Goal: Task Accomplishment & Management: Use online tool/utility

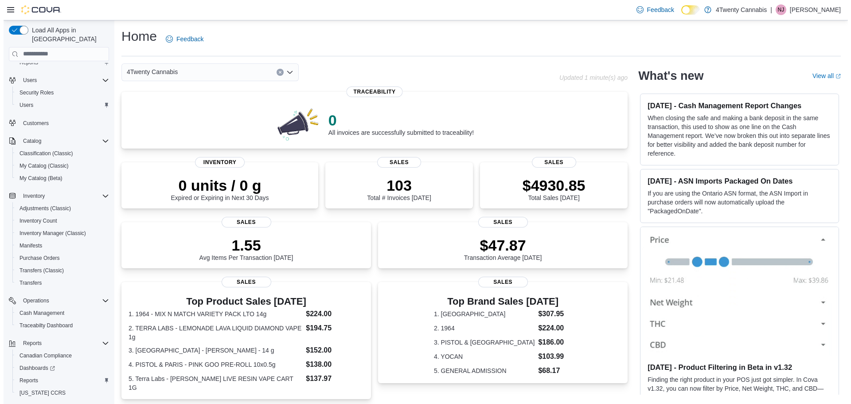
scroll to position [54, 0]
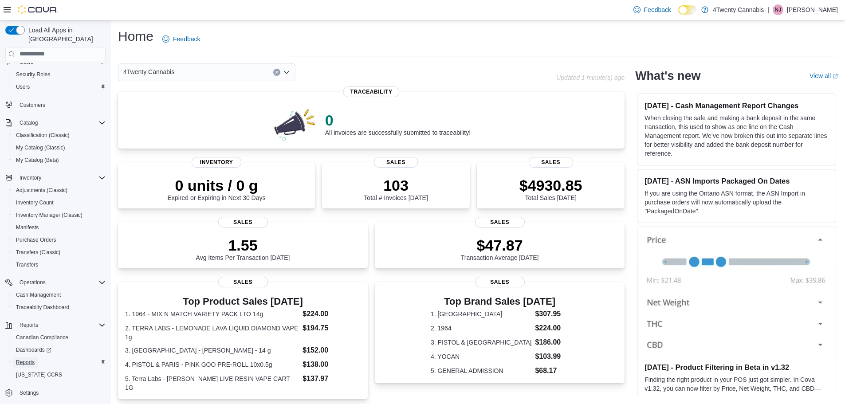
click at [35, 357] on link "Reports" at bounding box center [25, 362] width 26 height 11
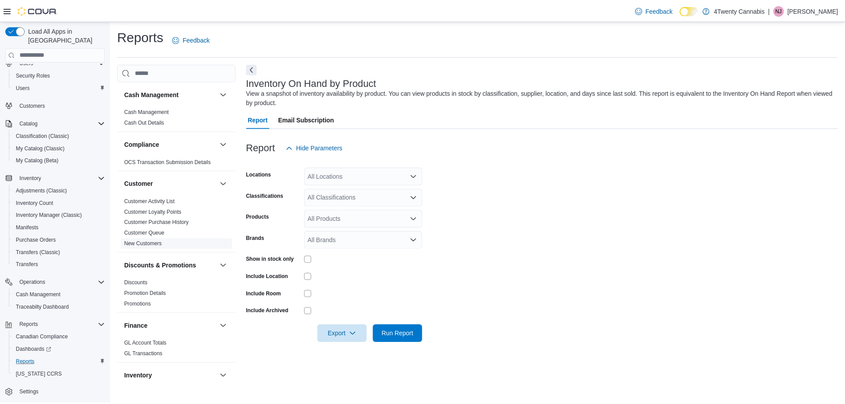
scroll to position [552, 0]
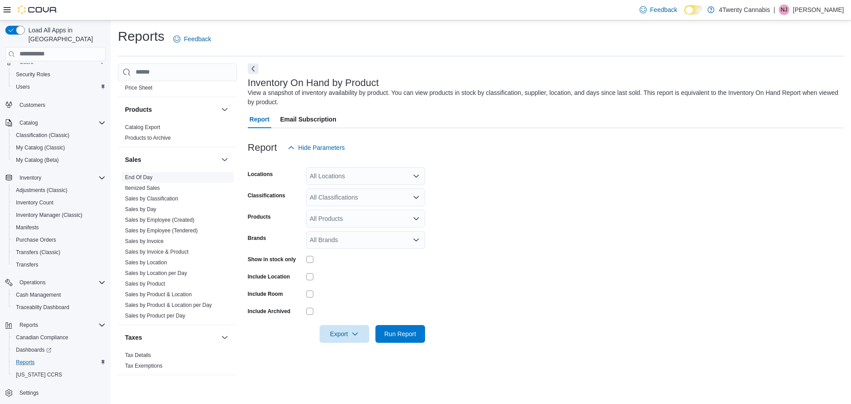
click at [147, 176] on link "End Of Day" at bounding box center [138, 177] width 27 height 6
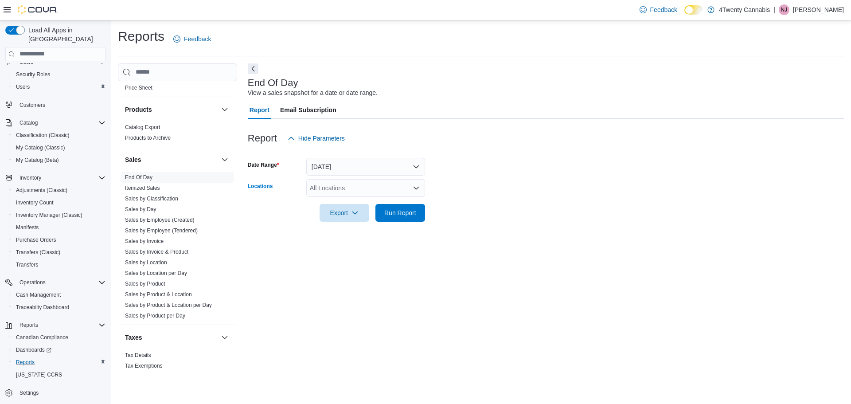
click at [342, 188] on div "All Locations" at bounding box center [365, 188] width 119 height 18
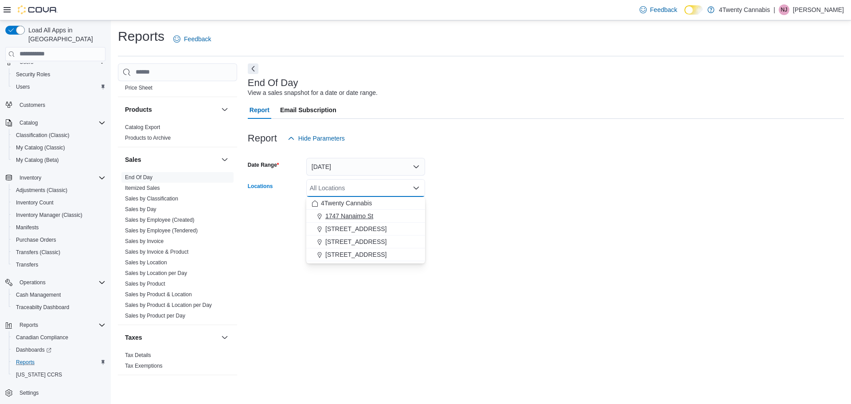
click at [363, 215] on span "1747 Nanaimo St" at bounding box center [349, 215] width 48 height 9
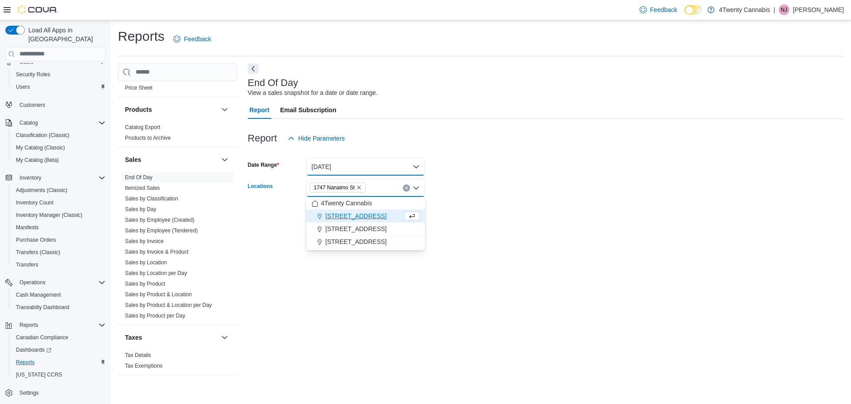
click at [401, 166] on button "[DATE]" at bounding box center [365, 167] width 119 height 18
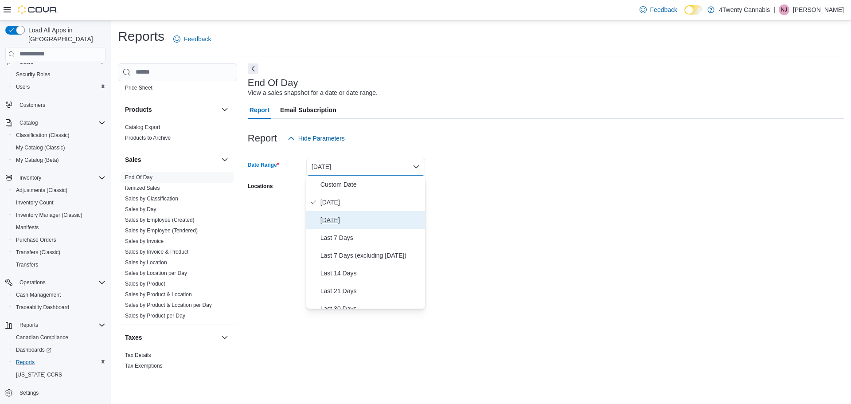
click at [328, 215] on span "[DATE]" at bounding box center [371, 220] width 101 height 11
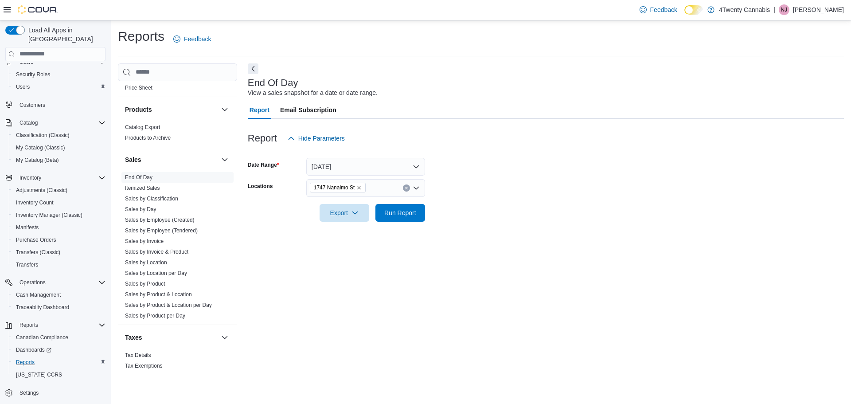
click at [538, 175] on form "Date Range [DATE] Locations [STREET_ADDRESS] Export Run Report" at bounding box center [546, 184] width 596 height 74
click at [405, 215] on span "Run Report" at bounding box center [400, 212] width 32 height 9
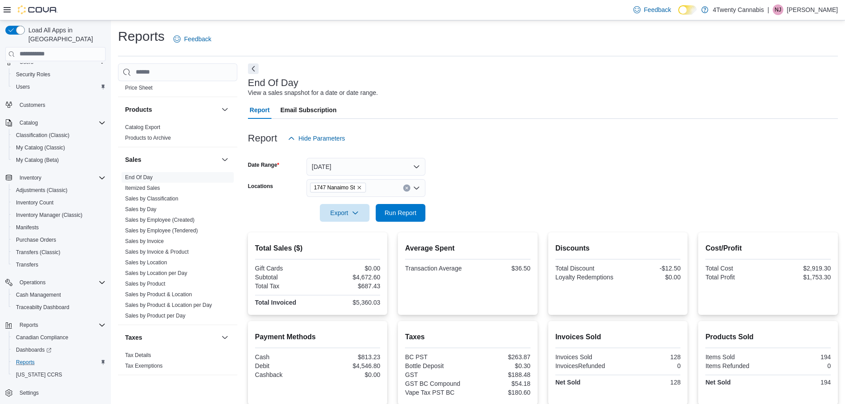
scroll to position [93, 0]
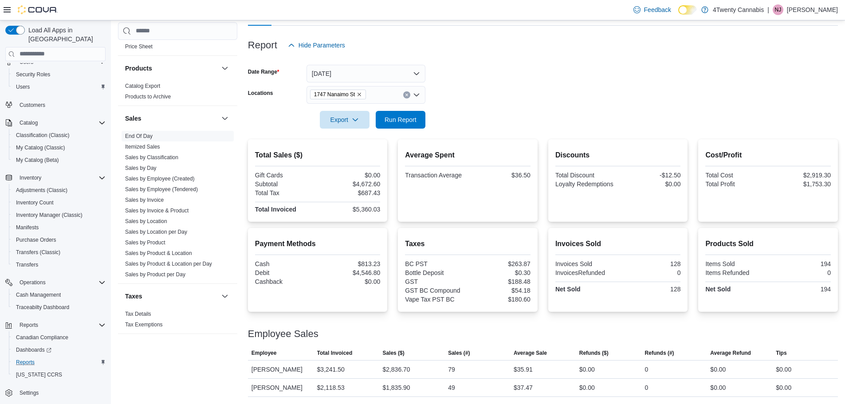
click at [359, 94] on icon "Remove 1747 Nanaimo St from selection in this group" at bounding box center [358, 94] width 5 height 5
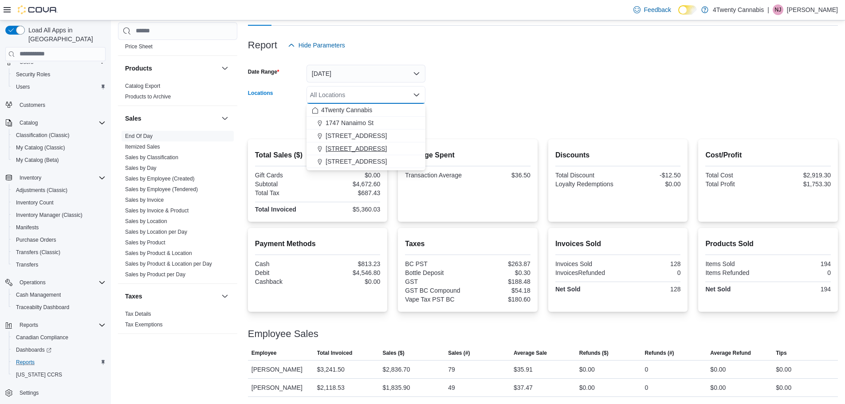
click at [349, 147] on span "[STREET_ADDRESS]" at bounding box center [355, 148] width 61 height 9
click at [553, 70] on form "Date Range [DATE] Locations [STREET_ADDRESS][GEOGRAPHIC_DATA]. Selected. [STREE…" at bounding box center [543, 91] width 590 height 74
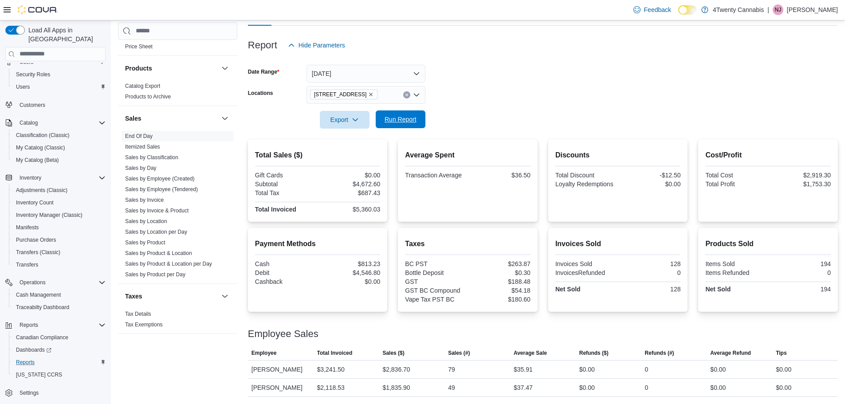
click at [405, 123] on span "Run Report" at bounding box center [400, 119] width 32 height 9
click at [368, 95] on icon "Remove 3441 Kingsway Ave from selection in this group" at bounding box center [370, 94] width 5 height 5
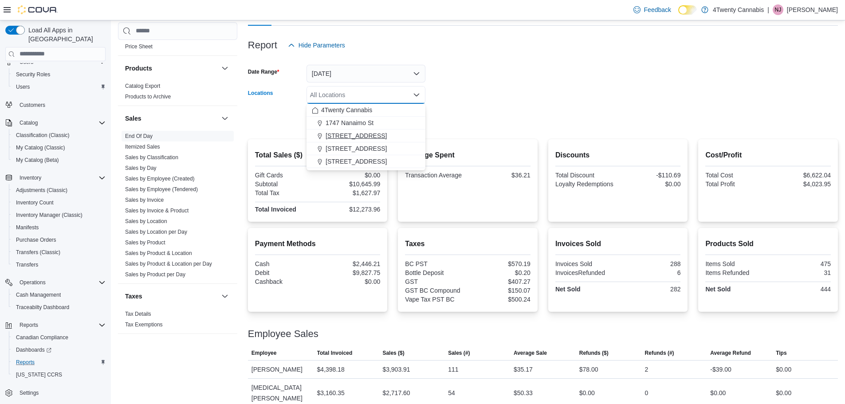
click at [359, 138] on span "[STREET_ADDRESS]" at bounding box center [355, 135] width 61 height 9
click at [459, 110] on div at bounding box center [543, 107] width 590 height 7
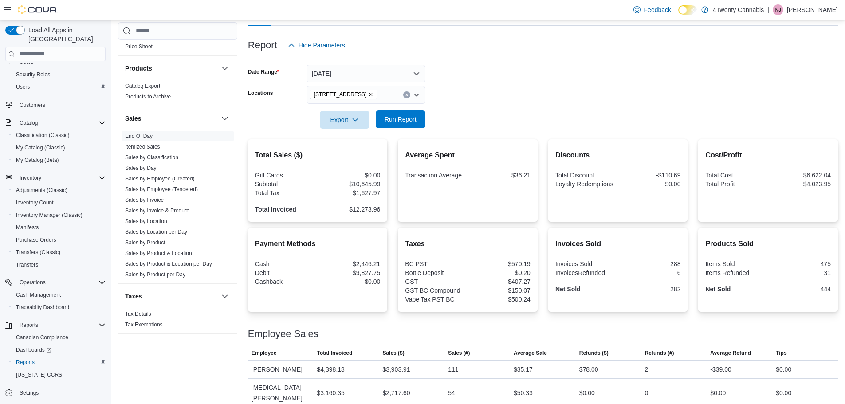
click at [401, 124] on span "Run Report" at bounding box center [400, 119] width 39 height 18
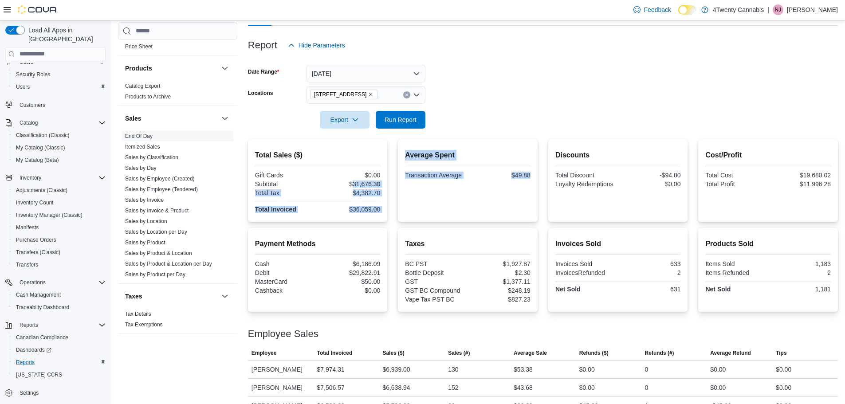
drag, startPoint x: 354, startPoint y: 183, endPoint x: 427, endPoint y: 176, distance: 73.9
click at [420, 178] on div "Total Sales ($) Gift Cards $0.00 Subtotal $31,676.30 Total Tax $4,382.70 Total …" at bounding box center [543, 180] width 590 height 82
click at [368, 95] on icon "Remove 2426 200 Street from selection in this group" at bounding box center [370, 94] width 5 height 5
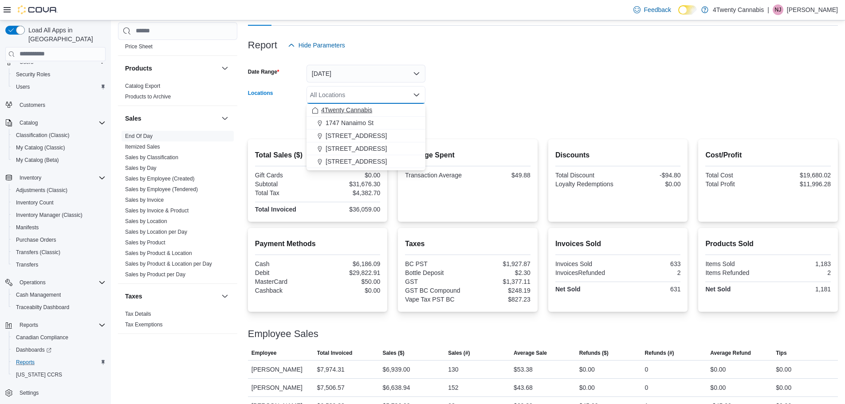
click at [349, 106] on span "4Twenty Cannabis" at bounding box center [346, 110] width 51 height 9
click at [497, 89] on form "Date Range [DATE] Locations 4Twenty Cannabis Combo box. Selected. 4Twenty Canna…" at bounding box center [543, 91] width 590 height 74
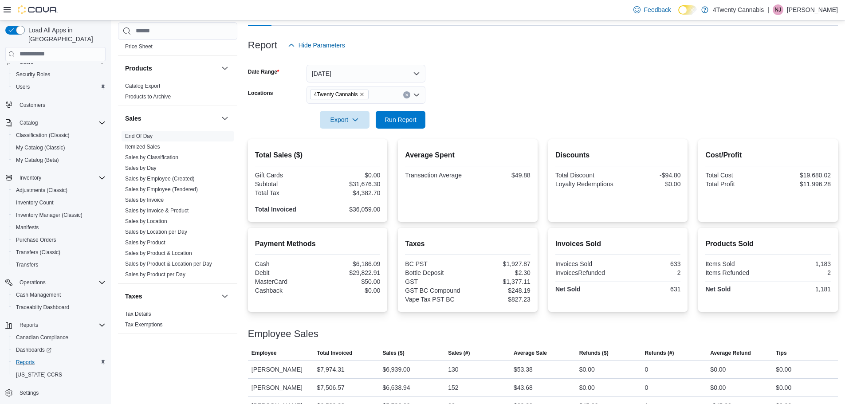
click at [359, 94] on icon "Remove 4Twenty Cannabis from selection in this group" at bounding box center [361, 94] width 5 height 5
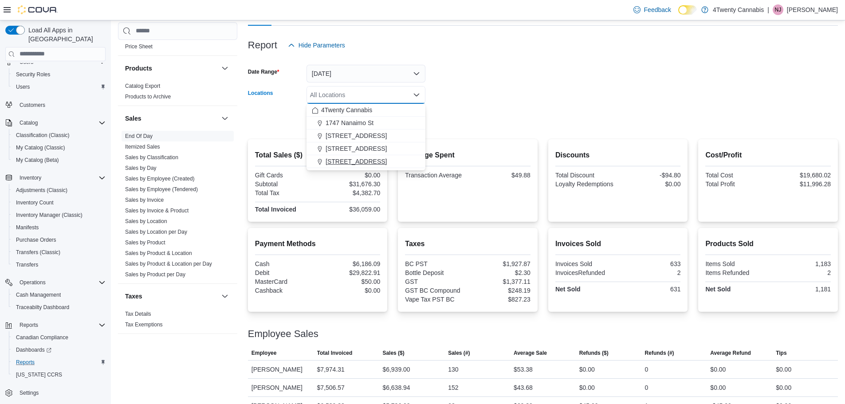
click at [336, 165] on span "[STREET_ADDRESS]" at bounding box center [355, 161] width 61 height 9
click at [485, 105] on div at bounding box center [543, 107] width 590 height 7
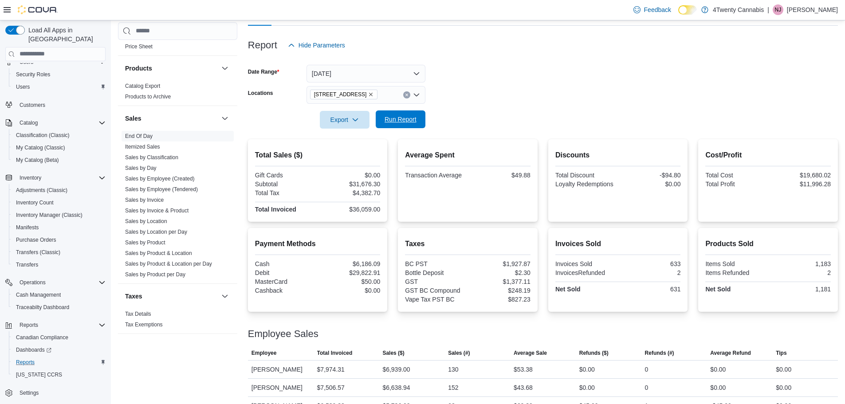
click at [401, 120] on span "Run Report" at bounding box center [400, 119] width 32 height 9
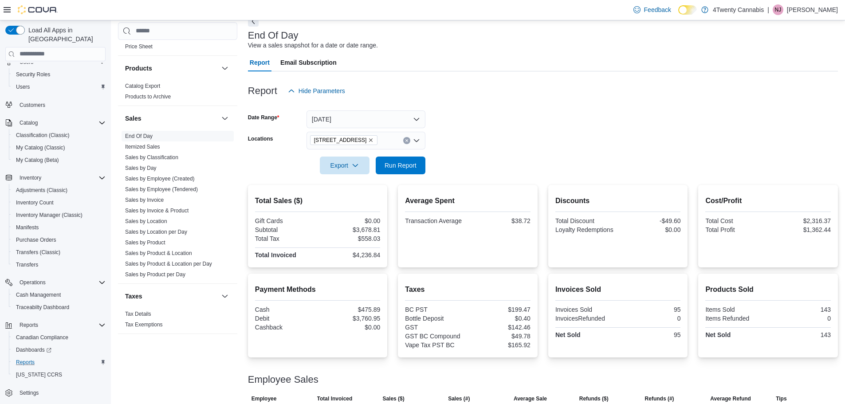
scroll to position [19, 0]
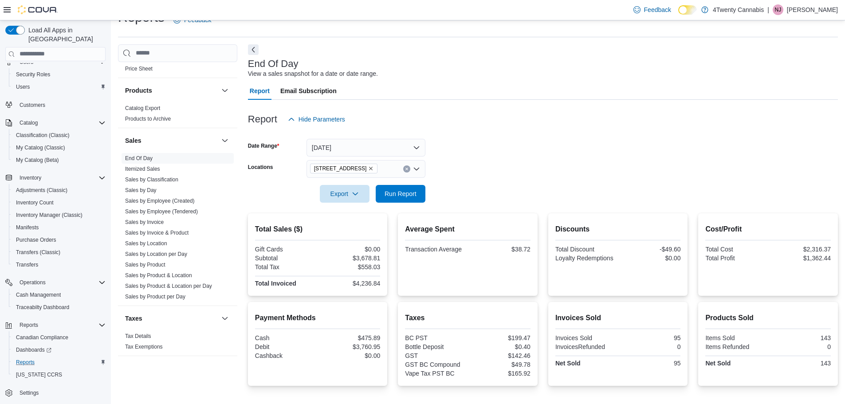
click at [368, 168] on icon "Remove 7389 River Rd from selection in this group" at bounding box center [370, 168] width 5 height 5
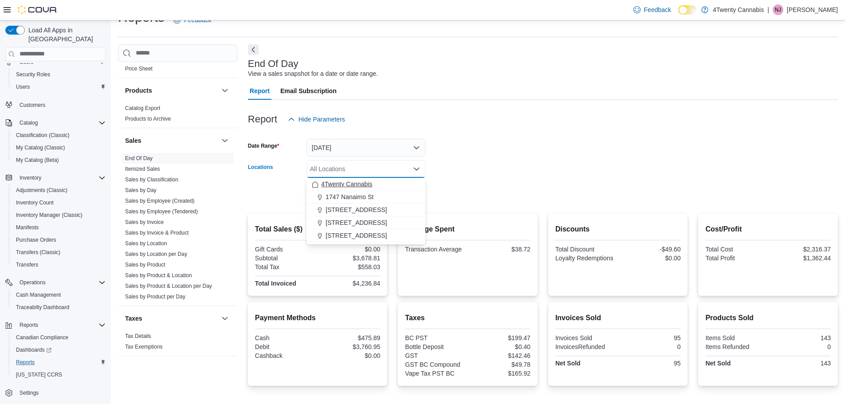
click at [350, 184] on span "4Twenty Cannabis" at bounding box center [346, 184] width 51 height 9
click at [500, 159] on form "Date Range [DATE] Locations 4Twenty Cannabis Combo box. Selected. 4Twenty Canna…" at bounding box center [543, 165] width 590 height 74
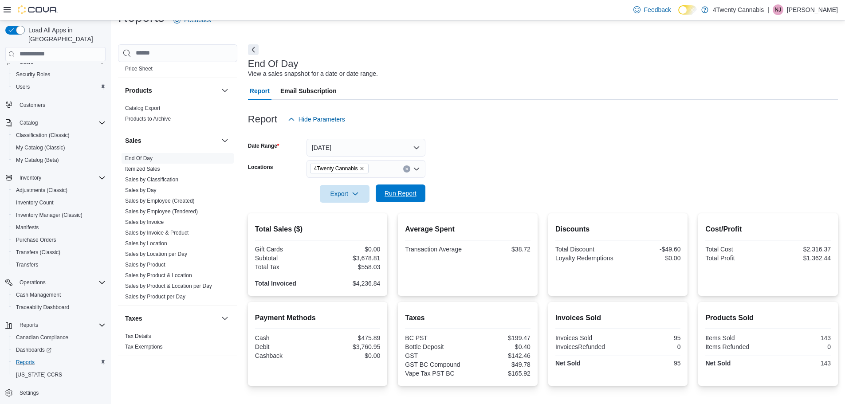
click at [400, 194] on span "Run Report" at bounding box center [400, 193] width 32 height 9
drag, startPoint x: 356, startPoint y: 259, endPoint x: 382, endPoint y: 256, distance: 26.7
click at [382, 256] on div "Total Sales ($) Gift Cards $0.00 Subtotal $50,673.70 Total Tax $7,256.13 Total …" at bounding box center [318, 254] width 140 height 82
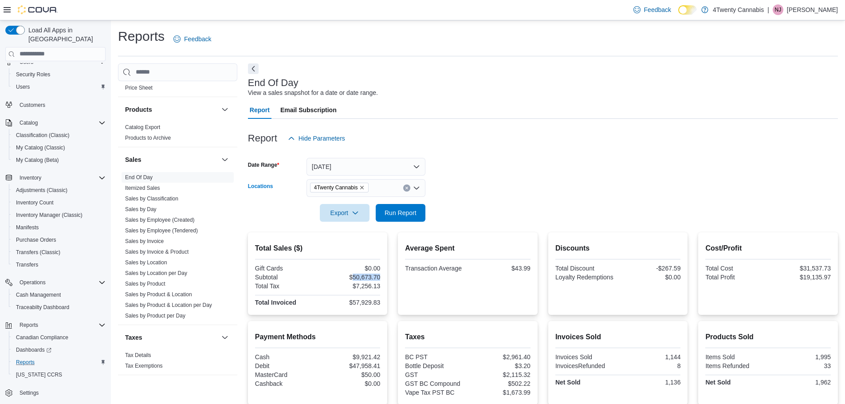
click at [363, 186] on icon "Remove 4Twenty Cannabis from selection in this group" at bounding box center [361, 187] width 5 height 5
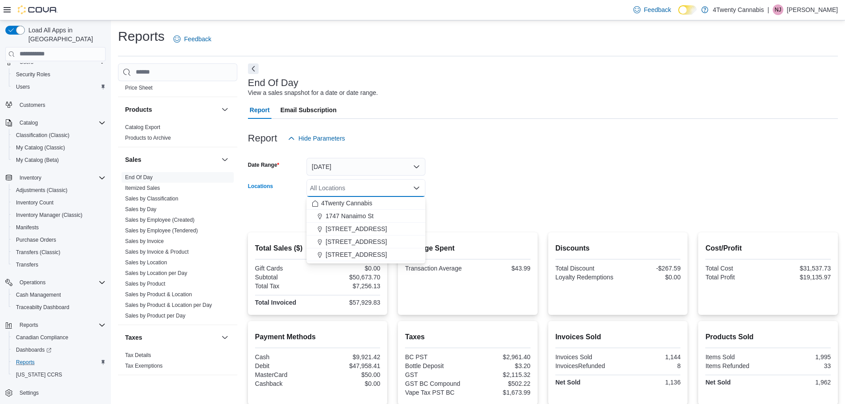
click at [463, 178] on form "Date Range [DATE] Locations All Locations Combo box. Selected. Combo box input.…" at bounding box center [543, 184] width 590 height 74
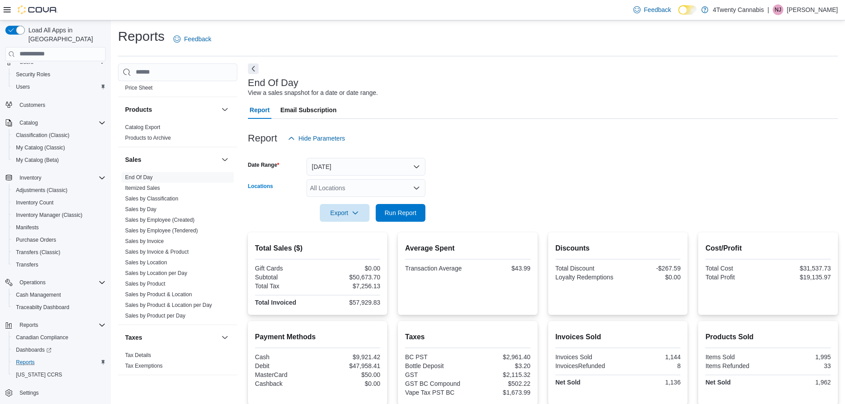
click at [373, 185] on div "All Locations" at bounding box center [365, 188] width 119 height 18
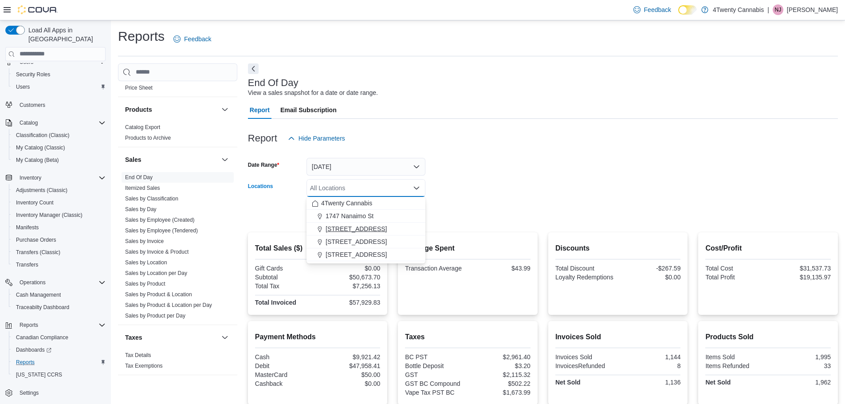
click at [356, 232] on span "[STREET_ADDRESS]" at bounding box center [355, 228] width 61 height 9
click at [488, 194] on form "Date Range [DATE] Locations [GEOGRAPHIC_DATA]. Selected. [STREET_ADDRESS]. Pres…" at bounding box center [543, 184] width 590 height 74
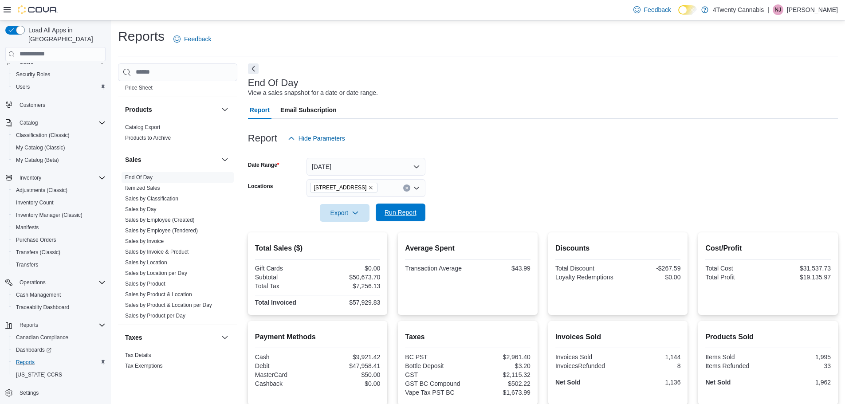
click at [409, 213] on span "Run Report" at bounding box center [400, 212] width 32 height 9
click at [368, 188] on icon "Remove 2426 200 Street from selection in this group" at bounding box center [370, 187] width 5 height 5
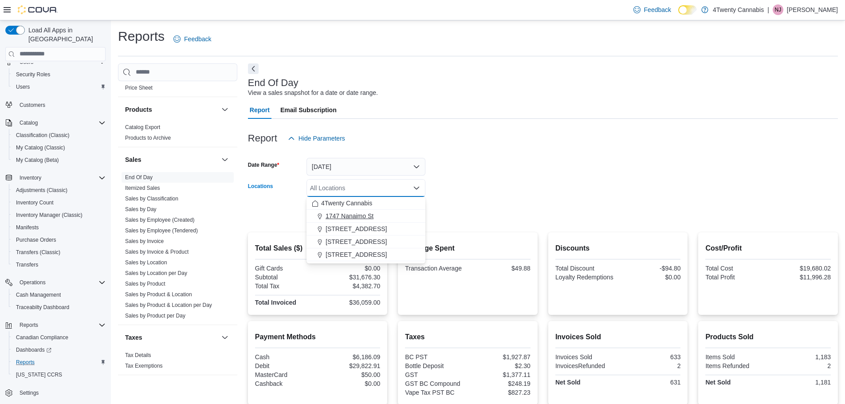
click at [345, 218] on span "1747 Nanaimo St" at bounding box center [349, 215] width 48 height 9
click at [470, 195] on form "Date Range [DATE] Locations [STREET_ADDRESS] Selected. [STREET_ADDRESS] Press B…" at bounding box center [543, 184] width 590 height 74
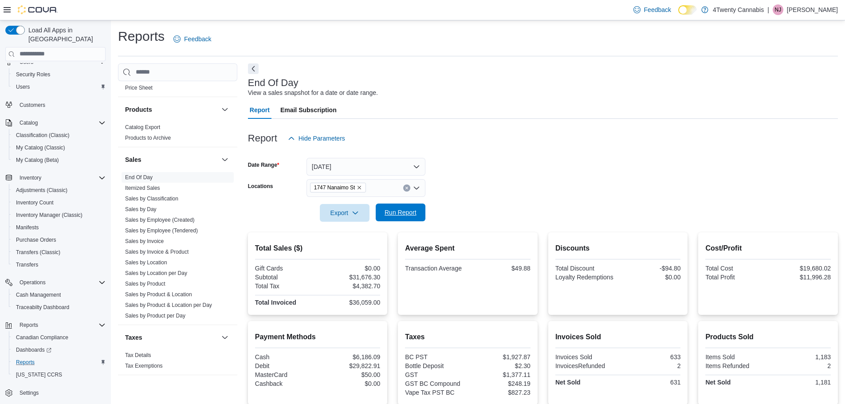
click at [412, 214] on span "Run Report" at bounding box center [400, 212] width 32 height 9
click at [356, 188] on icon "Remove 1747 Nanaimo St from selection in this group" at bounding box center [358, 187] width 5 height 5
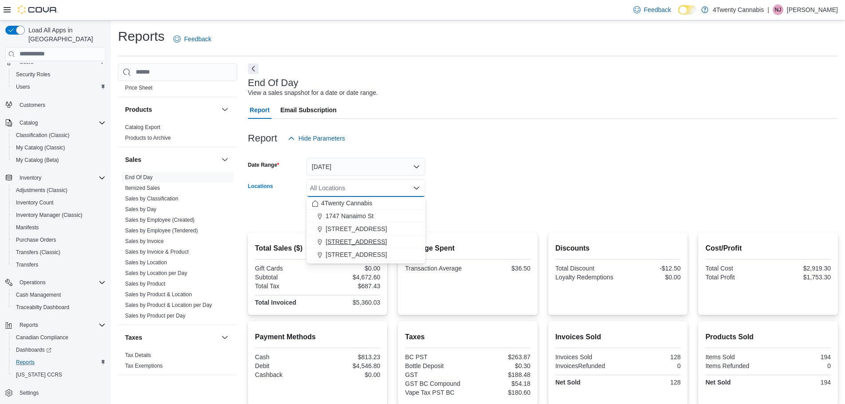
click at [352, 243] on span "[STREET_ADDRESS]" at bounding box center [355, 241] width 61 height 9
click at [475, 191] on form "Date Range [DATE] Locations [STREET_ADDRESS][GEOGRAPHIC_DATA]. Selected. [STREE…" at bounding box center [543, 184] width 590 height 74
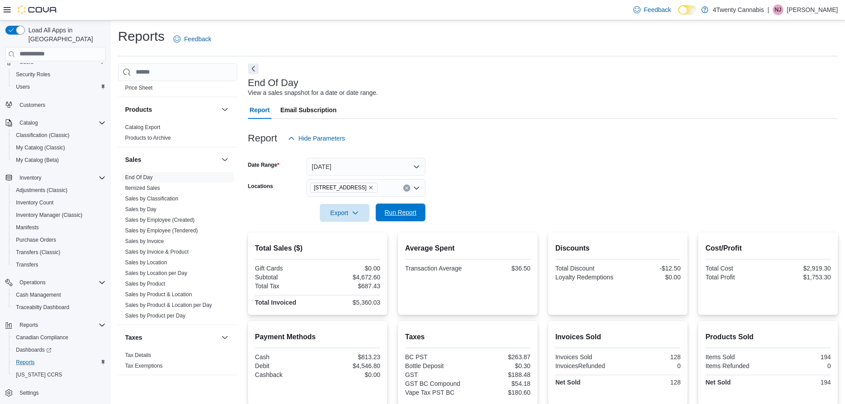
click at [394, 216] on span "Run Report" at bounding box center [400, 212] width 32 height 9
click at [368, 188] on icon "Remove 3441 Kingsway Ave from selection in this group" at bounding box center [370, 187] width 5 height 5
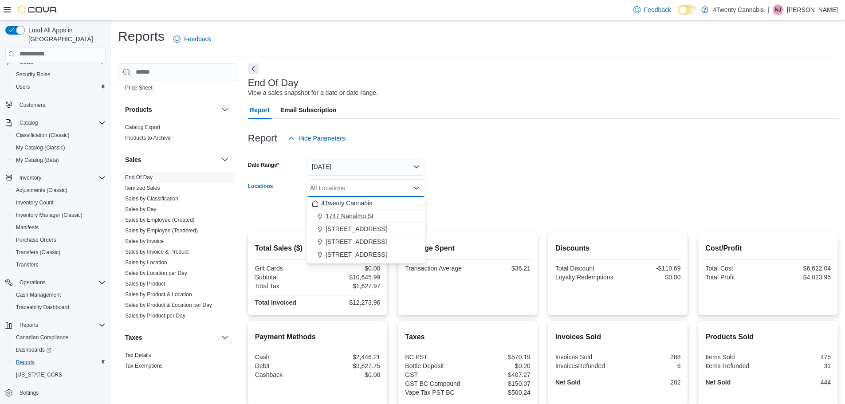
click at [355, 213] on span "1747 Nanaimo St" at bounding box center [349, 215] width 48 height 9
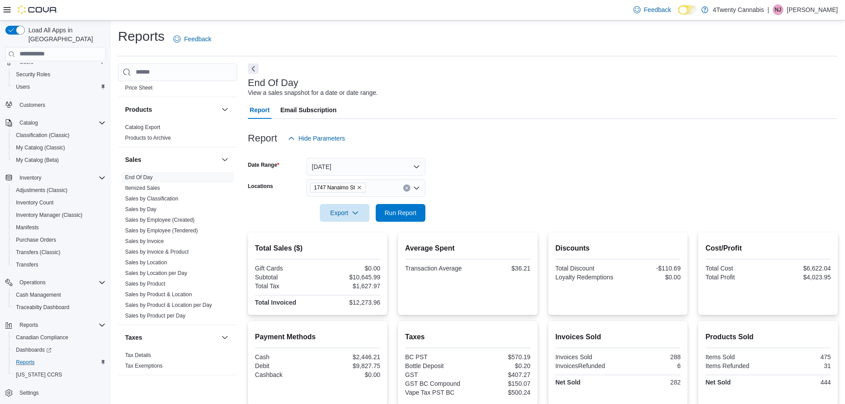
click at [507, 188] on form "Date Range [DATE] Locations [STREET_ADDRESS] Export Run Report" at bounding box center [543, 184] width 590 height 74
click at [418, 206] on span "Run Report" at bounding box center [400, 212] width 39 height 18
click at [360, 187] on icon "Remove 1747 Nanaimo St from selection in this group" at bounding box center [358, 187] width 5 height 5
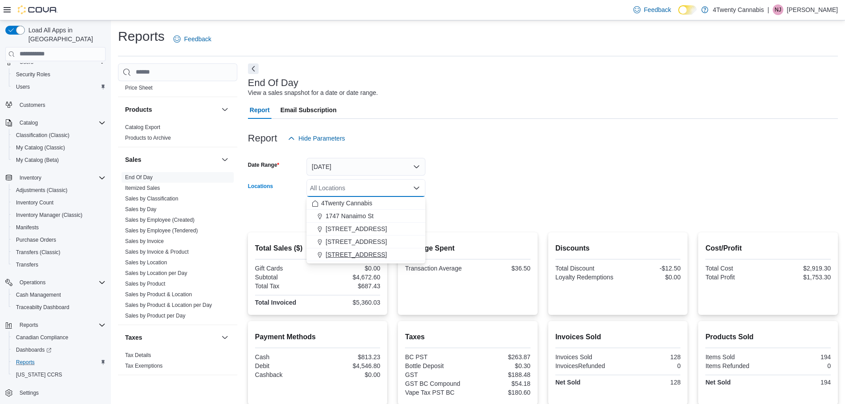
click at [351, 255] on span "[STREET_ADDRESS]" at bounding box center [355, 254] width 61 height 9
click at [465, 191] on form "Date Range [DATE] Locations [STREET_ADDRESS] Selected. [STREET_ADDRESS] Press B…" at bounding box center [543, 184] width 590 height 74
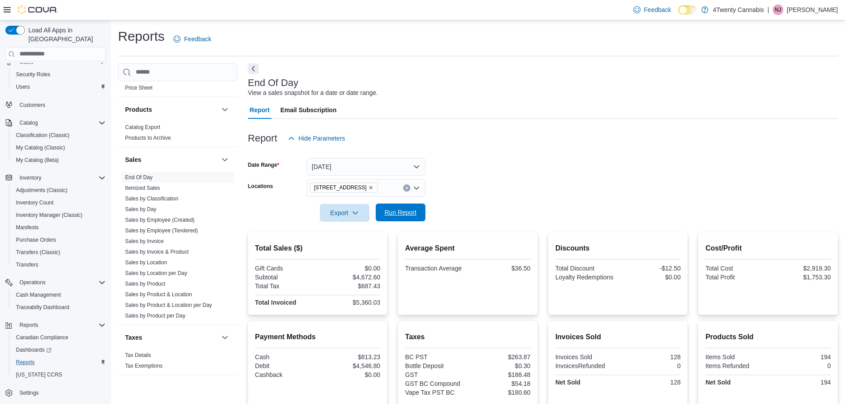
click at [406, 208] on span "Run Report" at bounding box center [400, 212] width 32 height 9
click at [368, 187] on icon "Remove 7389 River Rd from selection in this group" at bounding box center [370, 187] width 5 height 5
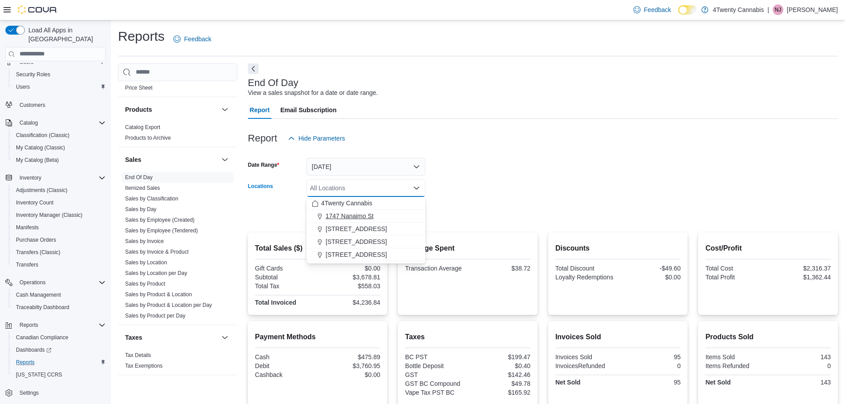
click at [353, 215] on span "1747 Nanaimo St" at bounding box center [349, 215] width 48 height 9
click at [532, 159] on form "Date Range [DATE] Locations [STREET_ADDRESS] Selected. [STREET_ADDRESS] Press B…" at bounding box center [543, 184] width 590 height 74
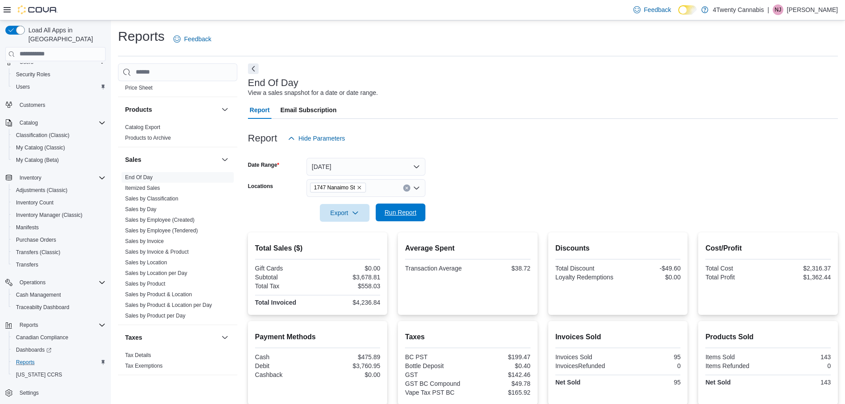
click at [407, 212] on span "Run Report" at bounding box center [400, 212] width 32 height 9
click at [360, 188] on icon "Remove 1747 Nanaimo St from selection in this group" at bounding box center [358, 187] width 5 height 5
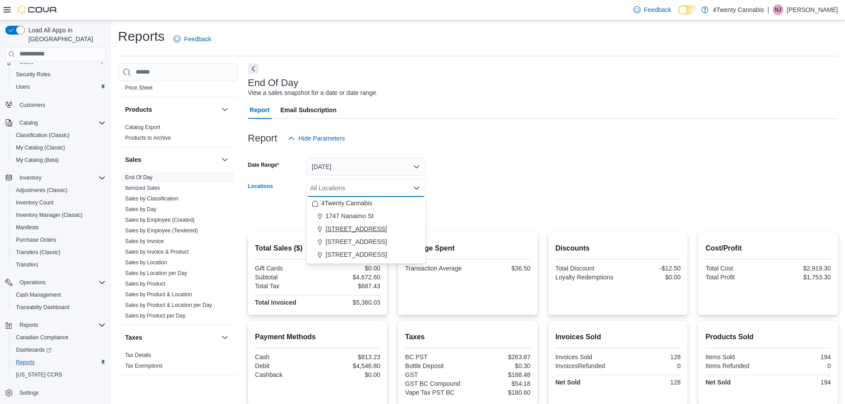
click at [360, 231] on span "[STREET_ADDRESS]" at bounding box center [355, 228] width 61 height 9
click at [485, 202] on div at bounding box center [543, 200] width 590 height 7
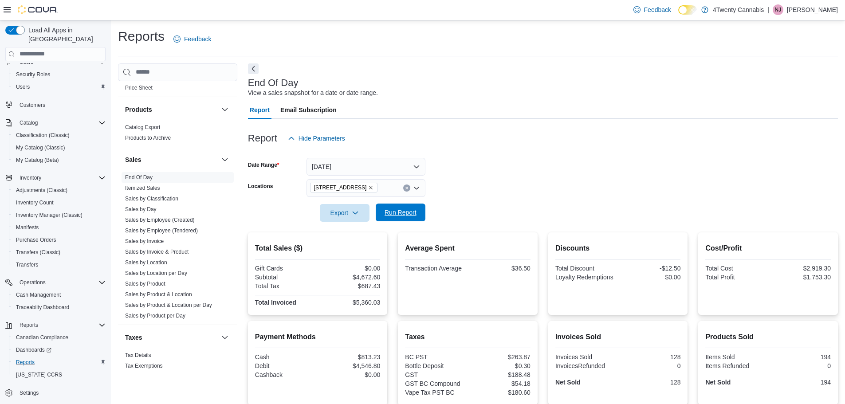
click at [411, 210] on span "Run Report" at bounding box center [400, 212] width 32 height 9
click at [368, 189] on icon "Remove 2426 200 Street from selection in this group" at bounding box center [370, 187] width 5 height 5
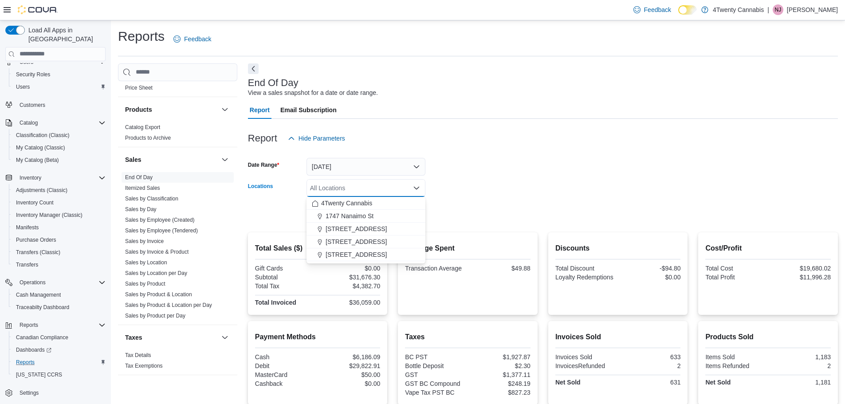
click at [473, 173] on form "Date Range [DATE] Locations All Locations Combo box. Selected. Combo box input.…" at bounding box center [543, 184] width 590 height 74
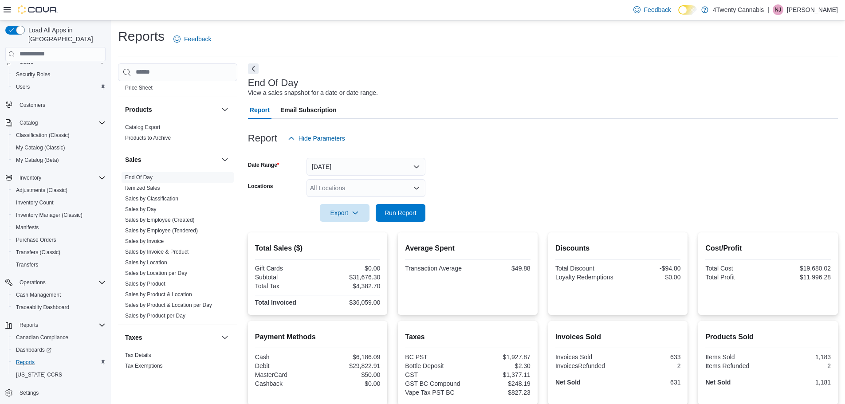
scroll to position [74, 0]
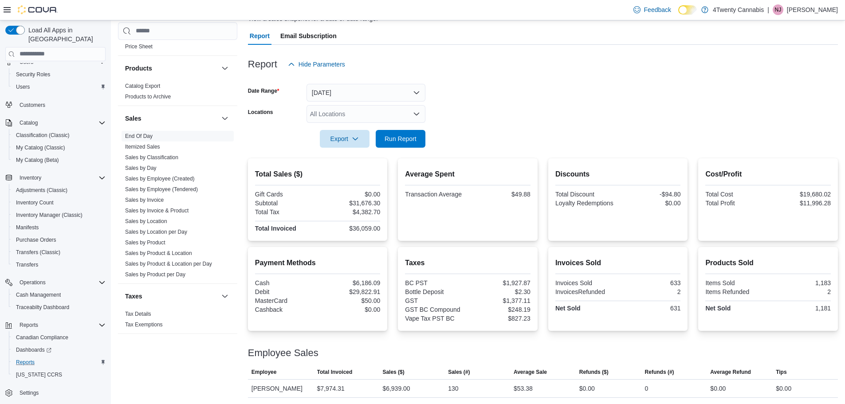
click at [524, 23] on div "End Of Day View a sales snapshot for a date or date range." at bounding box center [540, 14] width 585 height 20
